Goal: Information Seeking & Learning: Learn about a topic

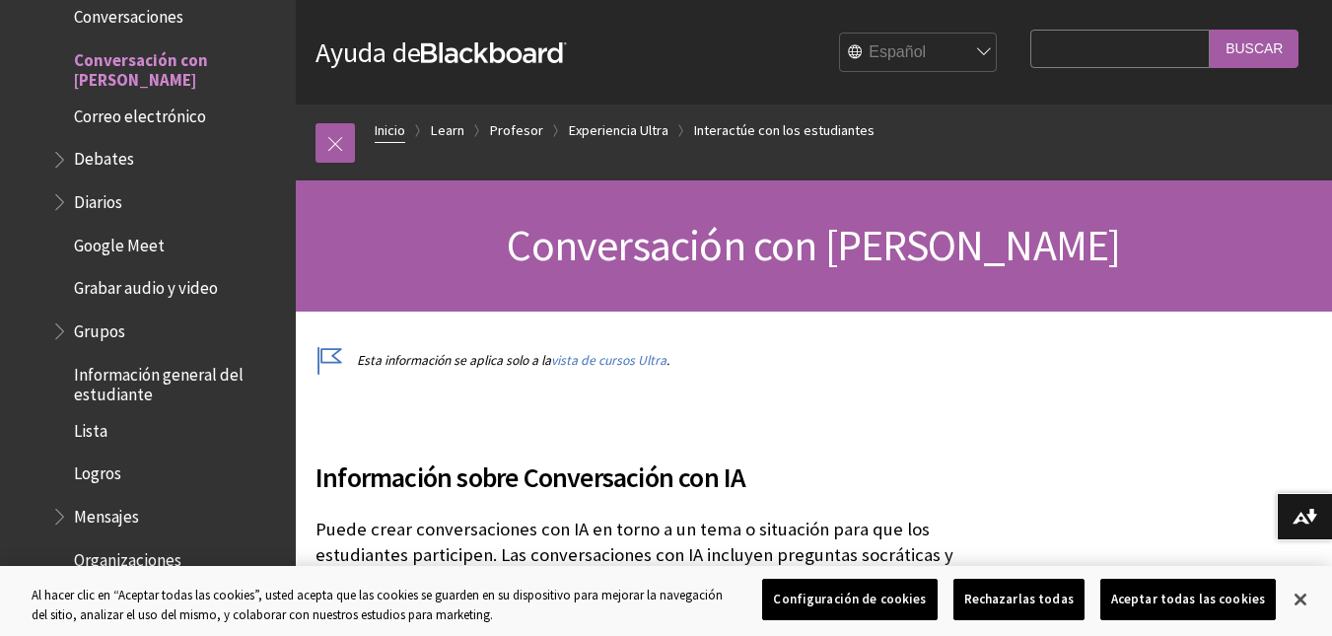
click at [381, 129] on link "Inicio" at bounding box center [390, 130] width 31 height 25
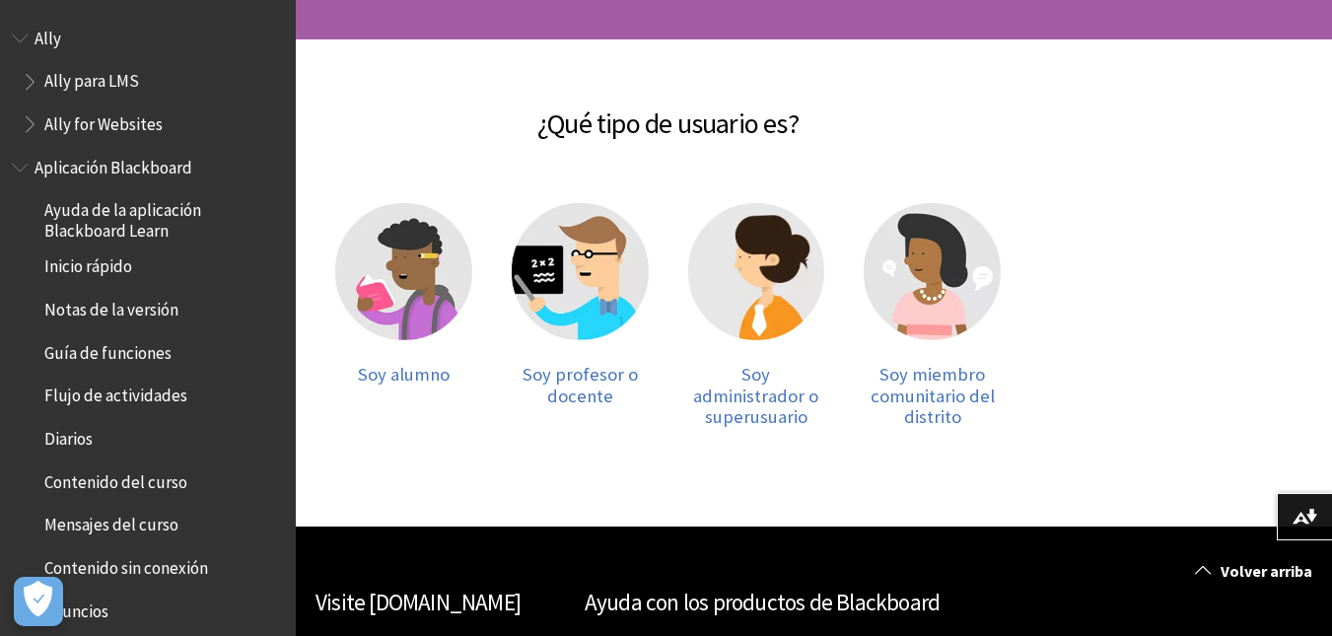
scroll to position [276, 0]
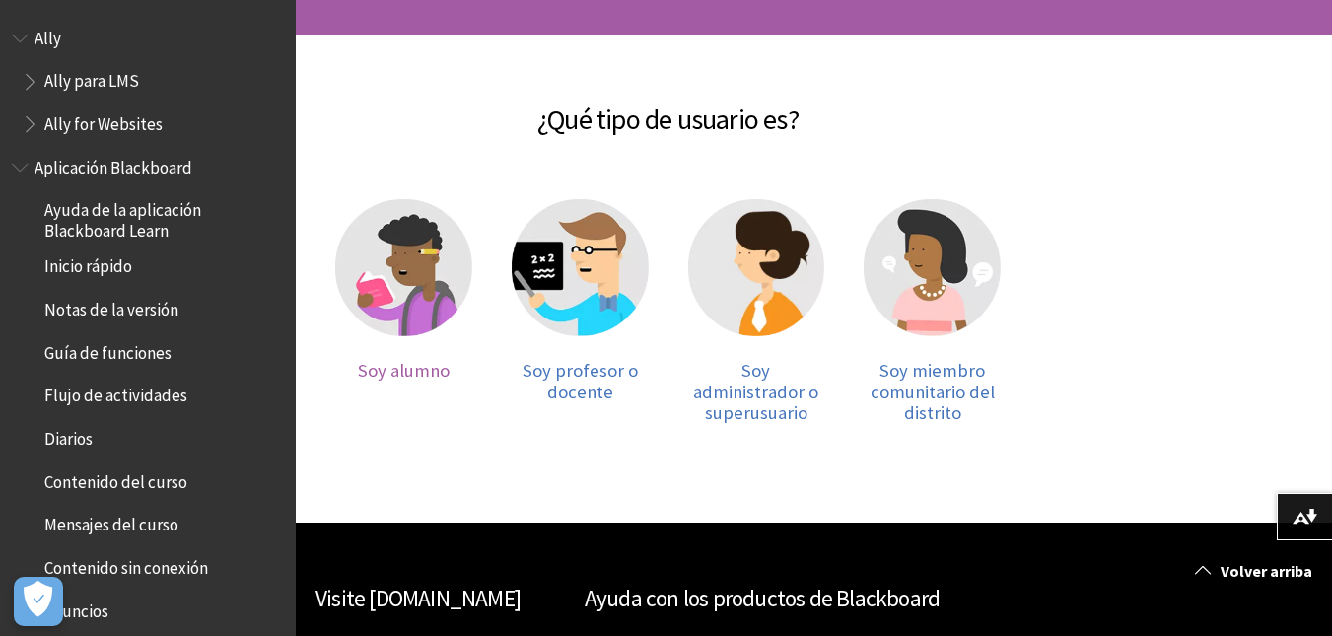
click at [405, 290] on img at bounding box center [403, 267] width 137 height 137
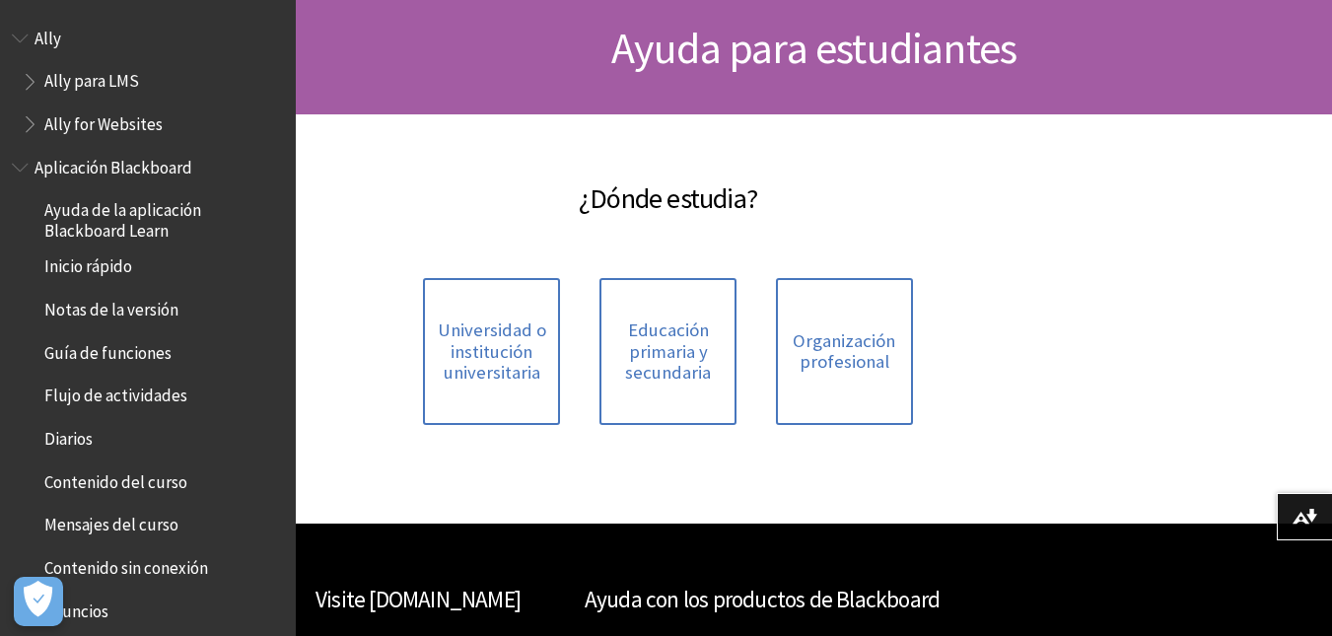
scroll to position [237, 0]
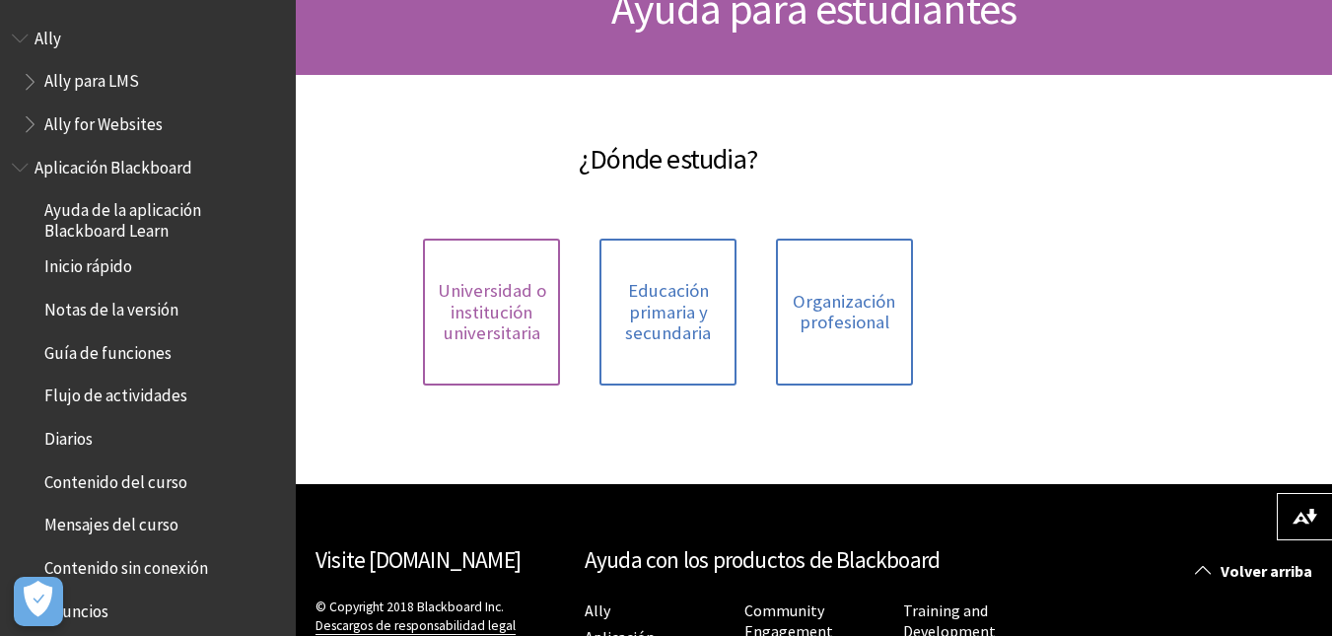
click at [475, 315] on span "Universidad o institución universitaria" at bounding box center [491, 312] width 113 height 64
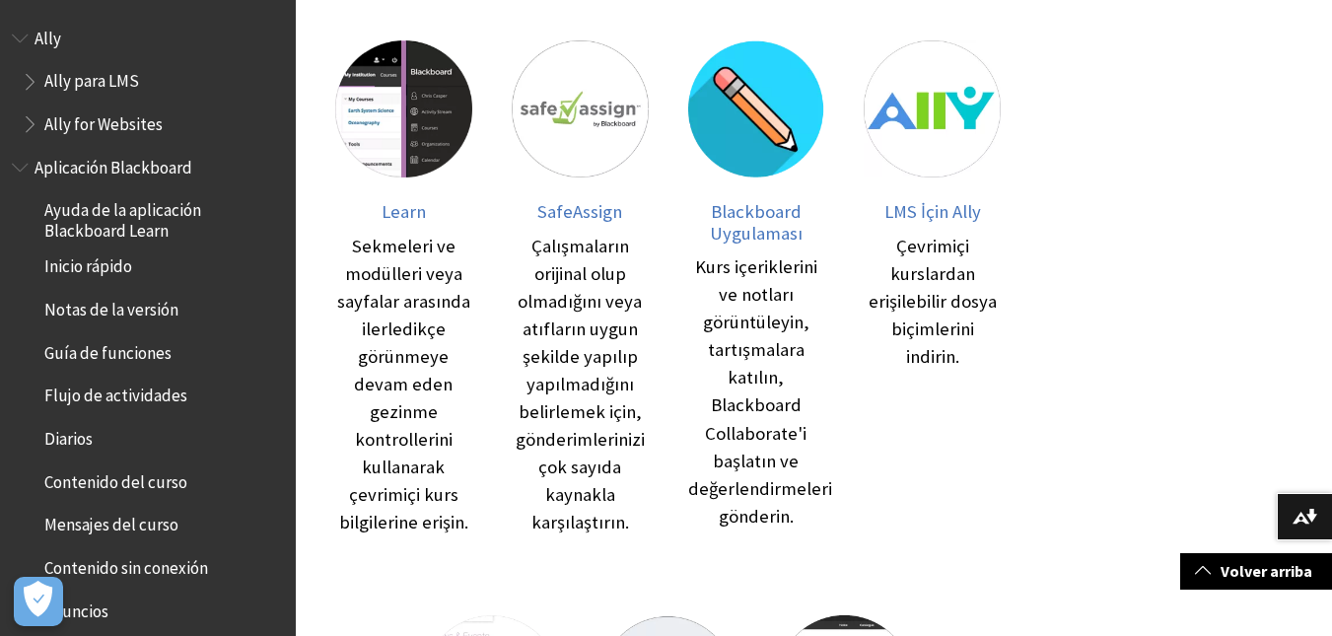
scroll to position [197, 0]
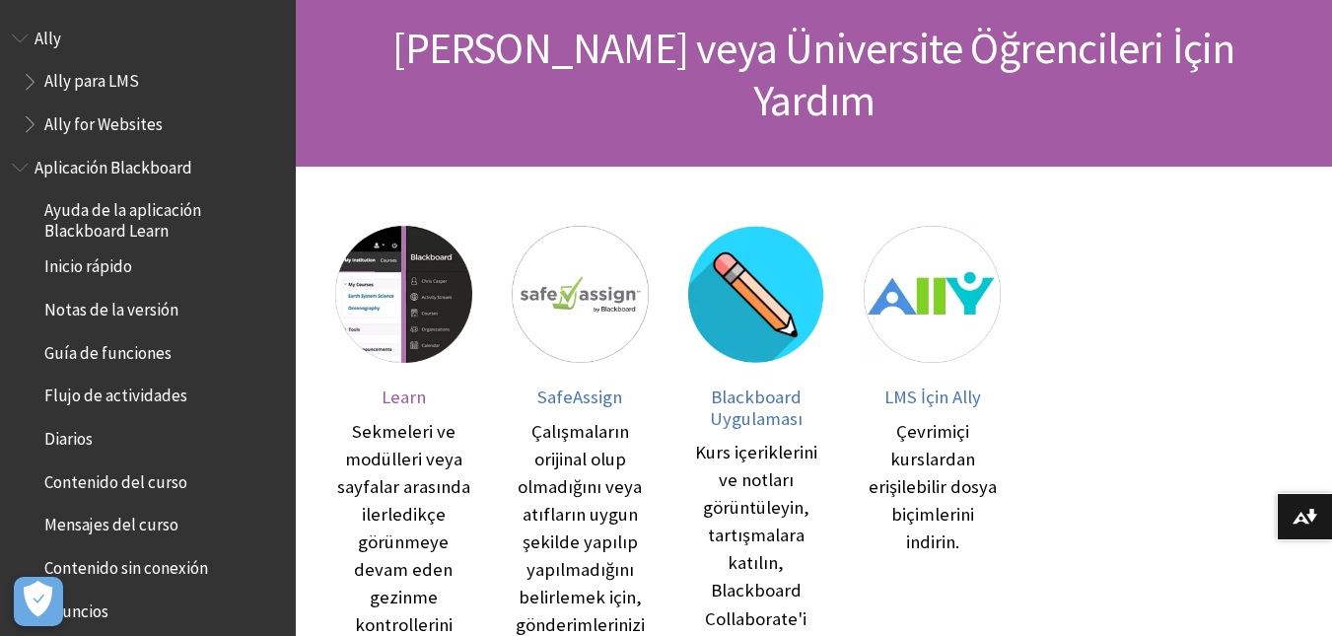
click at [399, 309] on img at bounding box center [403, 294] width 137 height 137
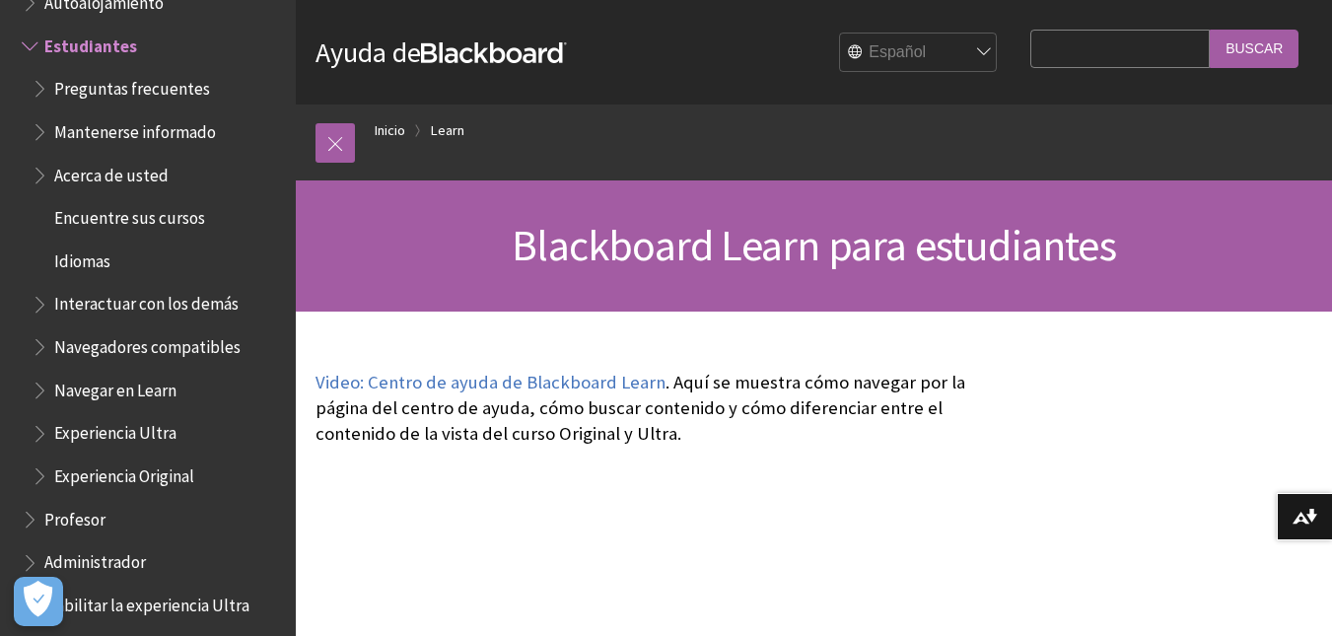
click at [1053, 53] on input "Search Query" at bounding box center [1119, 49] width 179 height 38
paste input "Herramientas de análisis estratégico: 5 fuerzas [PERSON_NAME], FODA [PERSON_NAM…"
type input "Herramientas de análisis estratégico: 5 fuerzas [PERSON_NAME], FODA [PERSON_NAM…"
click at [1210, 30] on input "Buscar" at bounding box center [1254, 49] width 89 height 38
